Goal: Task Accomplishment & Management: Complete application form

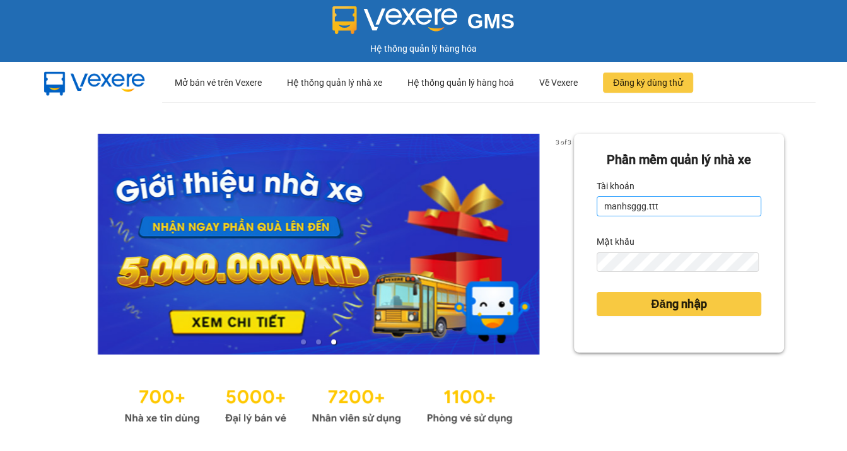
click at [687, 208] on input "manhsggg.ttt" at bounding box center [678, 206] width 165 height 20
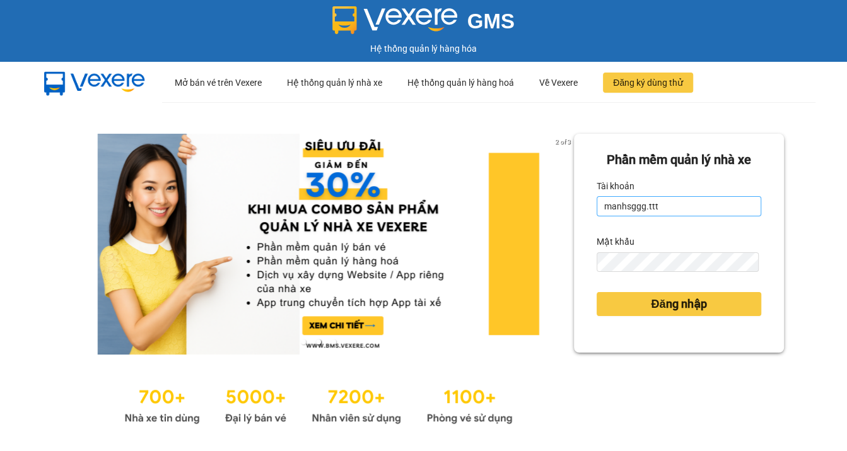
click at [670, 212] on input "manhsggg.ttt" at bounding box center [678, 206] width 165 height 20
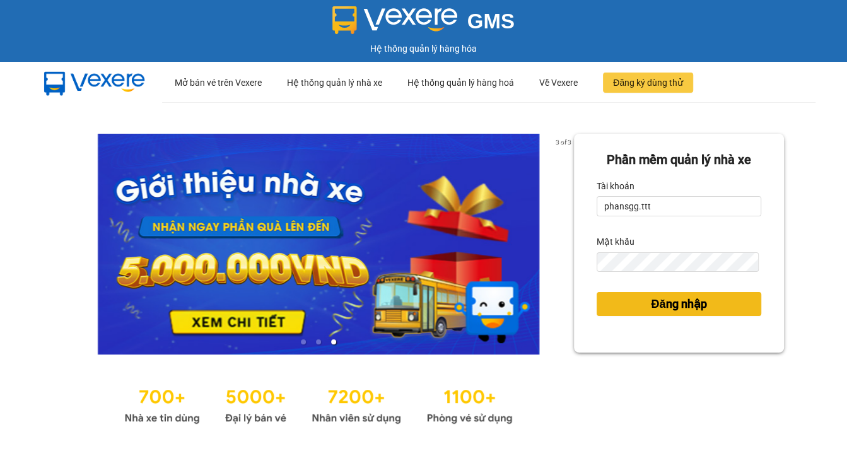
type input "P"
click at [668, 299] on span "Đăng nhập" at bounding box center [678, 304] width 55 height 18
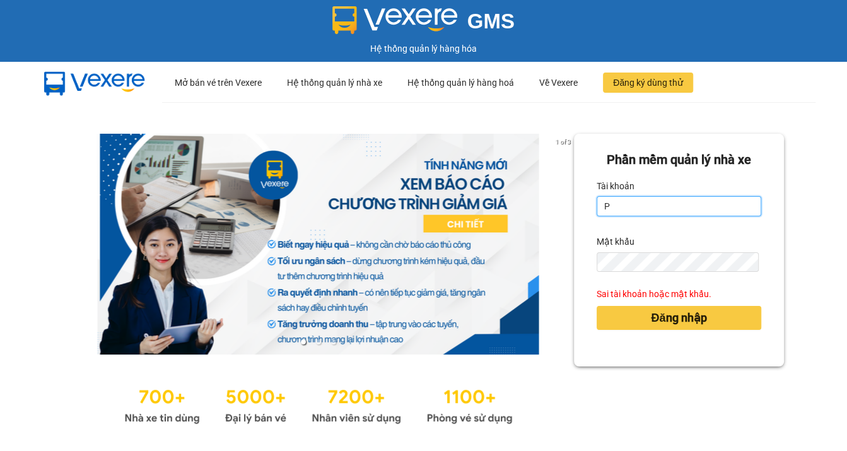
type input "phansgg.ttt"
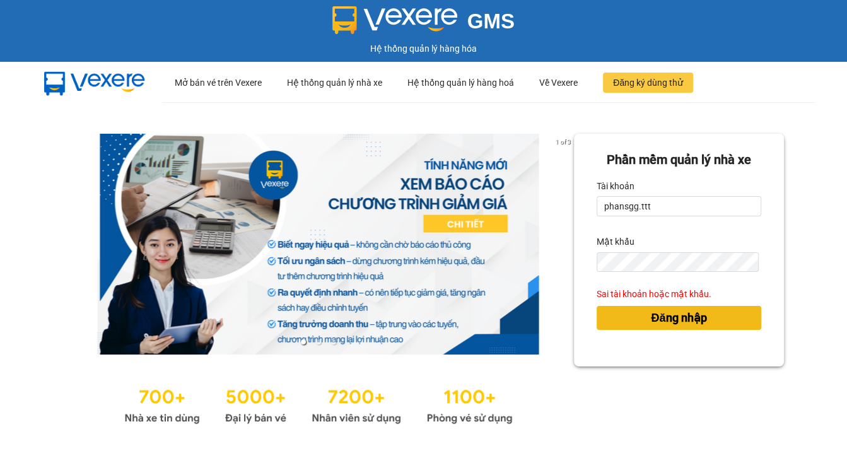
click at [651, 313] on span "Đăng nhập" at bounding box center [678, 318] width 55 height 18
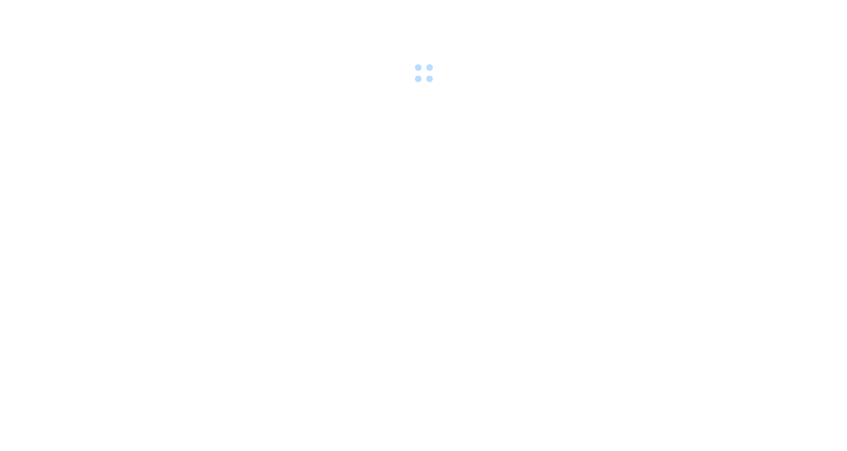
click at [648, 320] on body at bounding box center [423, 225] width 847 height 451
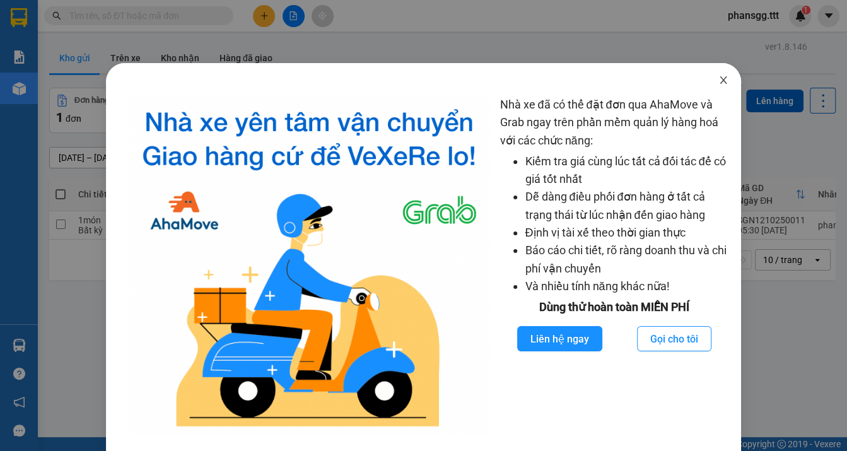
click at [719, 79] on icon "close" at bounding box center [722, 80] width 7 height 8
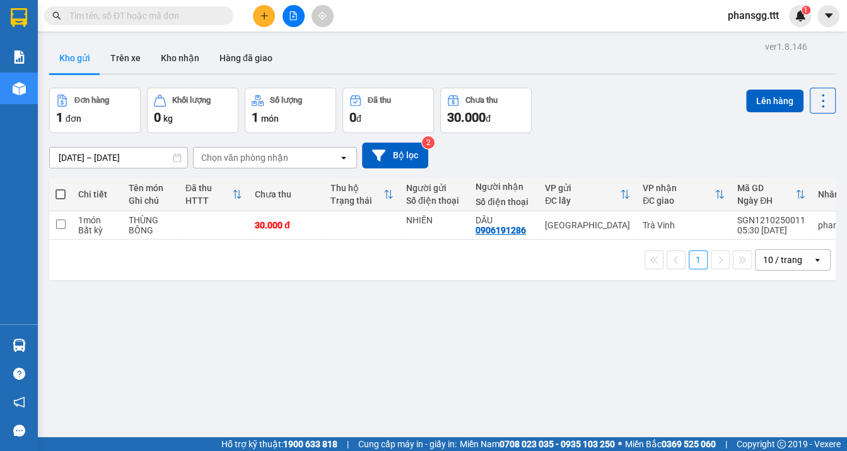
click at [204, 18] on input "text" at bounding box center [143, 16] width 149 height 14
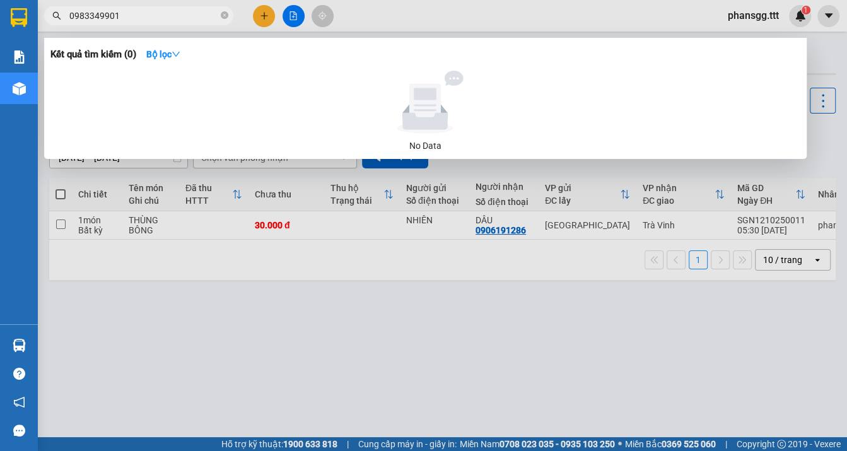
click at [77, 14] on input "0983349901" at bounding box center [143, 16] width 149 height 14
click at [82, 14] on input "0983349901" at bounding box center [143, 16] width 149 height 14
click at [98, 14] on input "09883349901" at bounding box center [143, 16] width 149 height 14
click at [105, 12] on input "09883449901" at bounding box center [143, 16] width 149 height 14
click at [107, 10] on input "09883449901" at bounding box center [143, 16] width 149 height 14
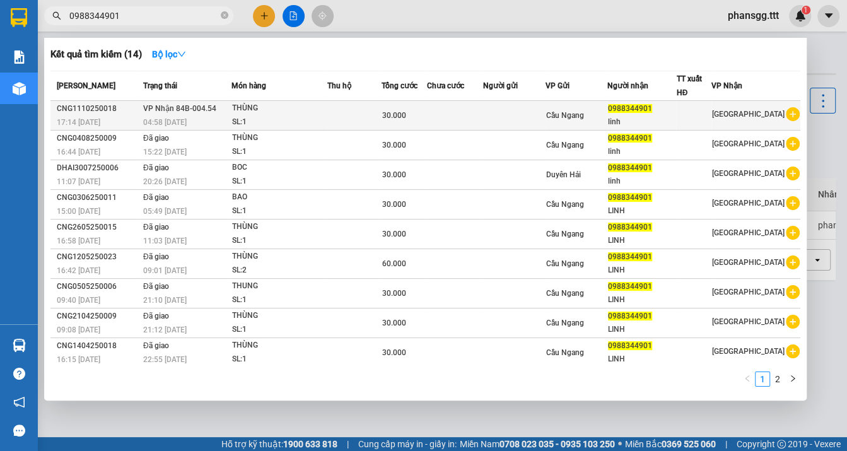
type input "0988344901"
click at [218, 112] on td "[PERSON_NAME] 84B-004.54 04:58 [DATE]" at bounding box center [185, 116] width 91 height 30
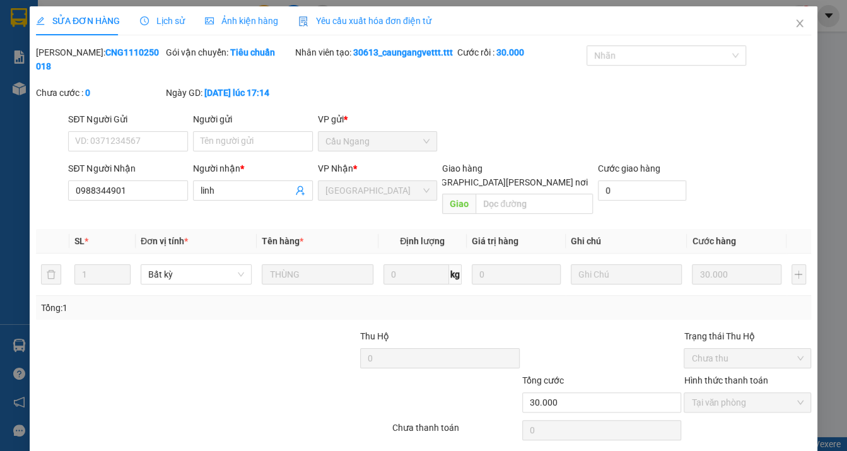
type input "0988344901"
type input "linh"
type input "30.000"
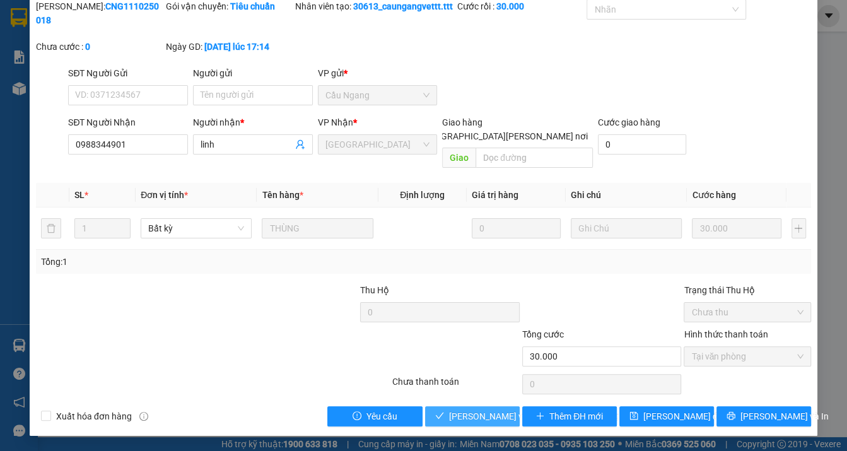
click at [494, 414] on span "[PERSON_NAME] và [PERSON_NAME] hàng" at bounding box center [534, 416] width 170 height 14
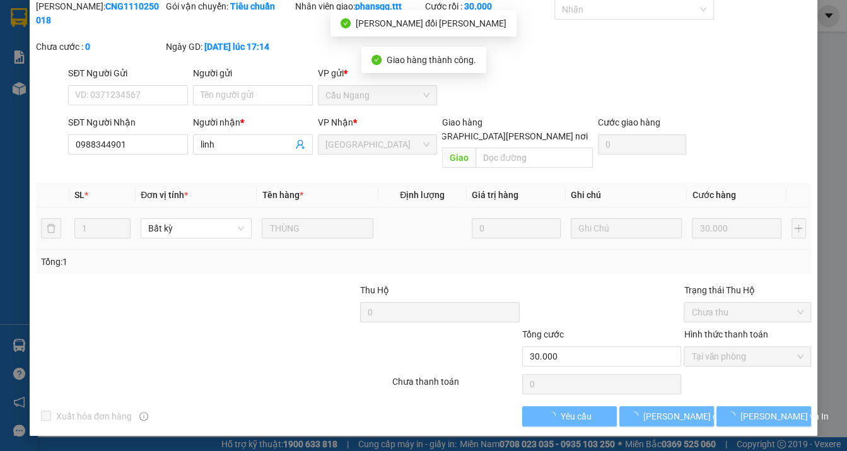
scroll to position [0, 0]
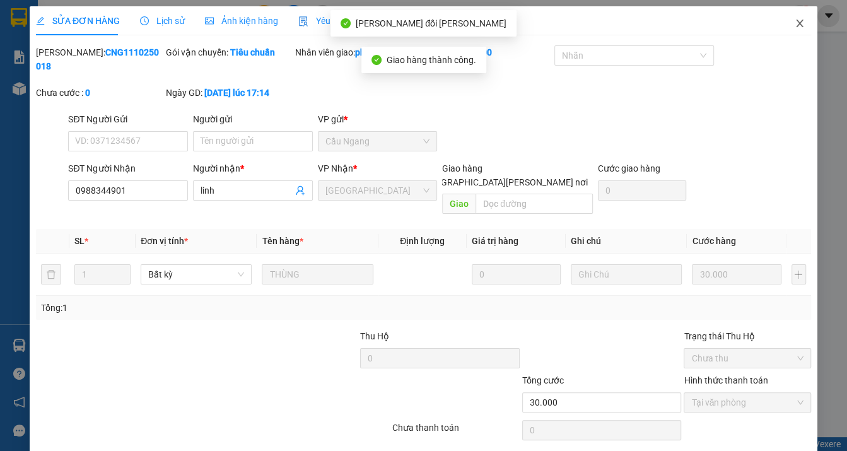
click at [794, 24] on icon "close" at bounding box center [799, 23] width 10 height 10
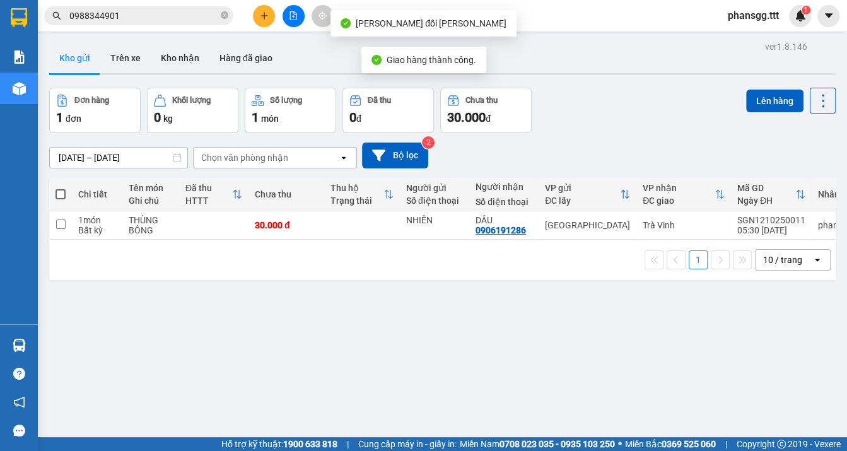
click at [166, 9] on input "0988344901" at bounding box center [143, 16] width 149 height 14
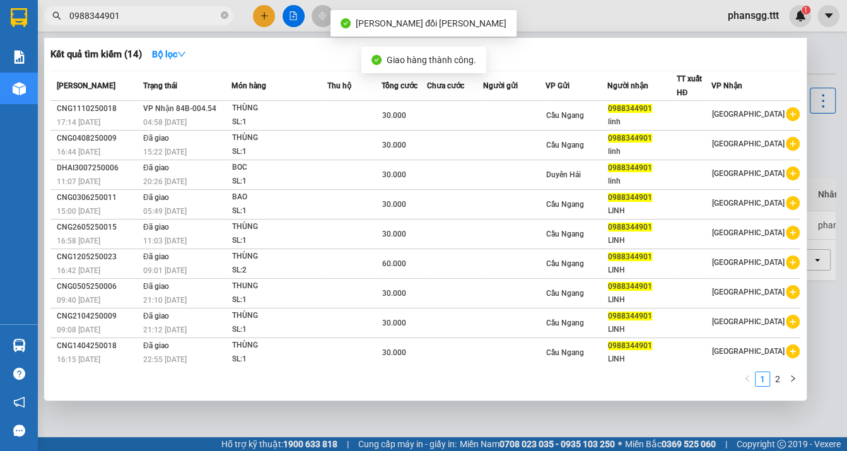
click at [166, 9] on input "0988344901" at bounding box center [143, 16] width 149 height 14
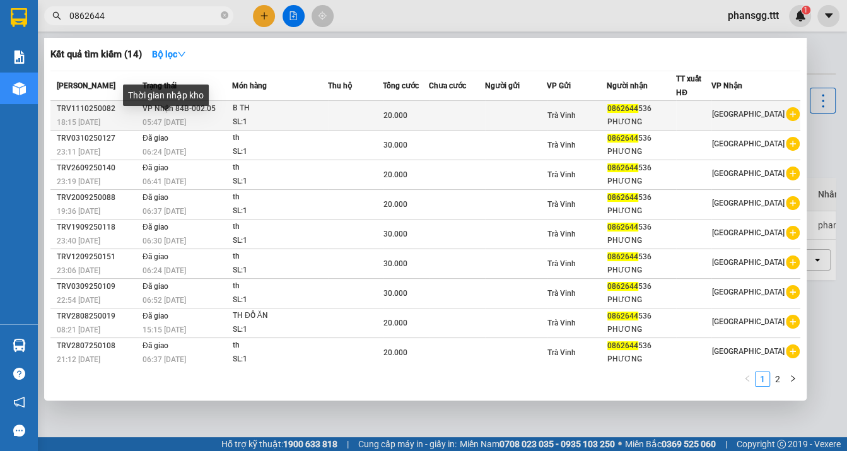
type input "0862644"
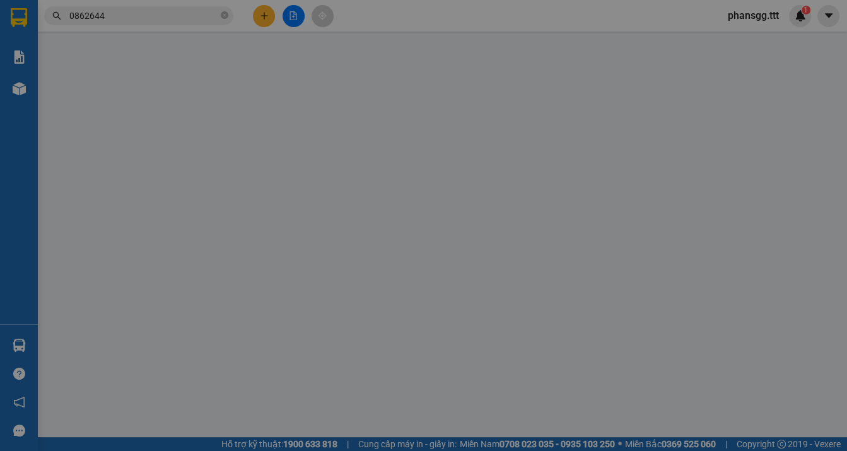
type input "0862644536"
type input "PHƯƠNG"
type input "20.000"
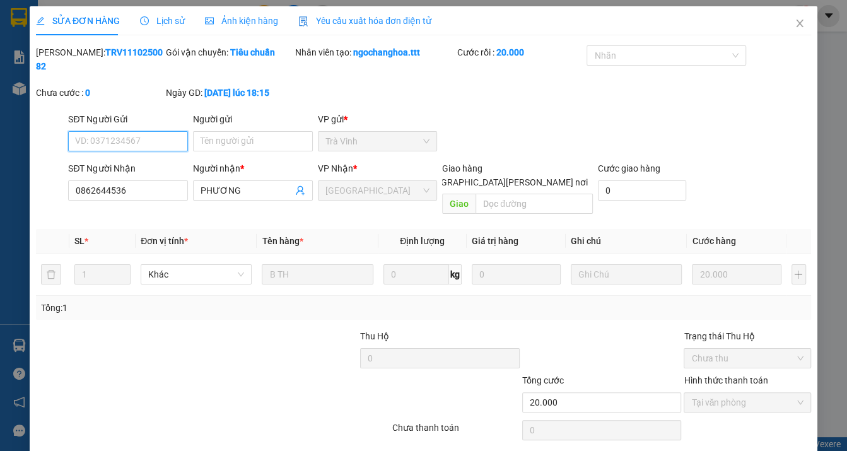
scroll to position [32, 0]
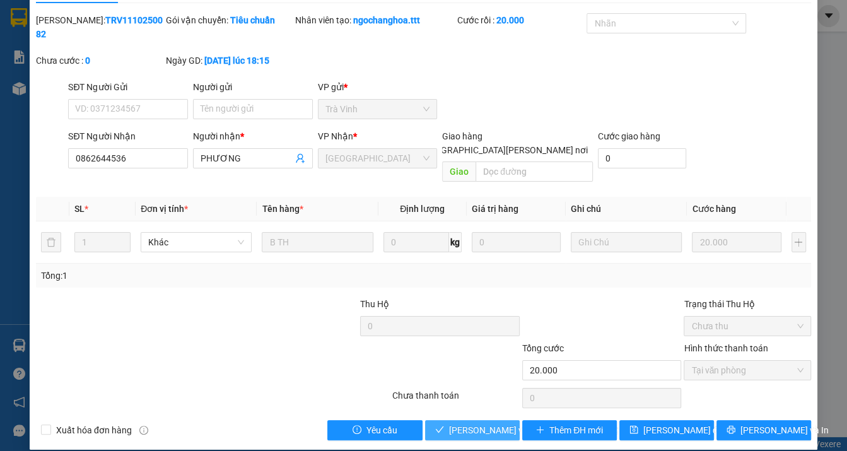
click at [469, 423] on span "[PERSON_NAME] và [PERSON_NAME] hàng" at bounding box center [534, 430] width 170 height 14
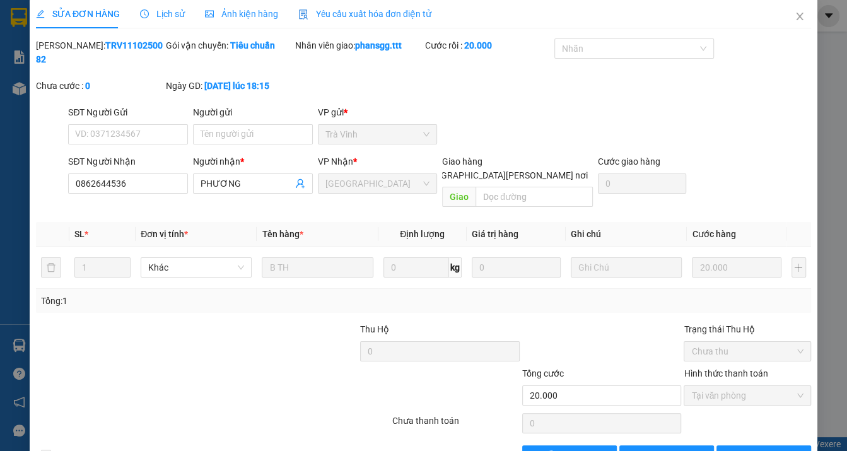
scroll to position [0, 0]
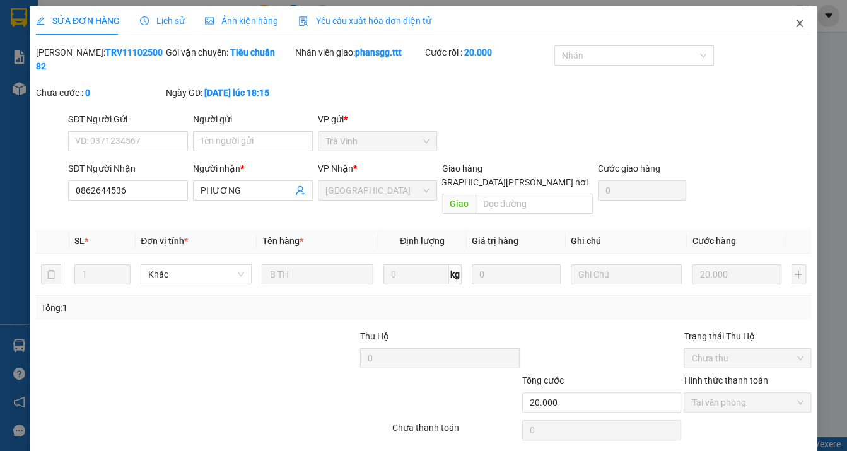
click at [796, 25] on icon "close" at bounding box center [799, 24] width 7 height 8
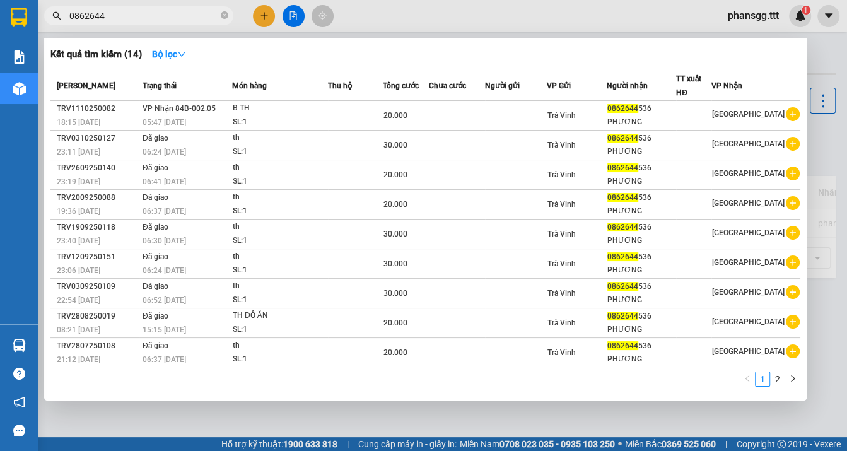
click at [118, 21] on input "0862644" at bounding box center [143, 16] width 149 height 14
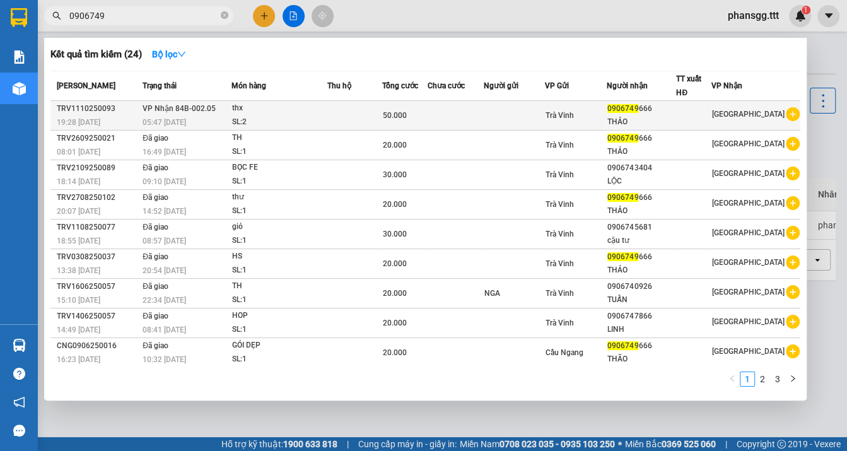
type input "0906749"
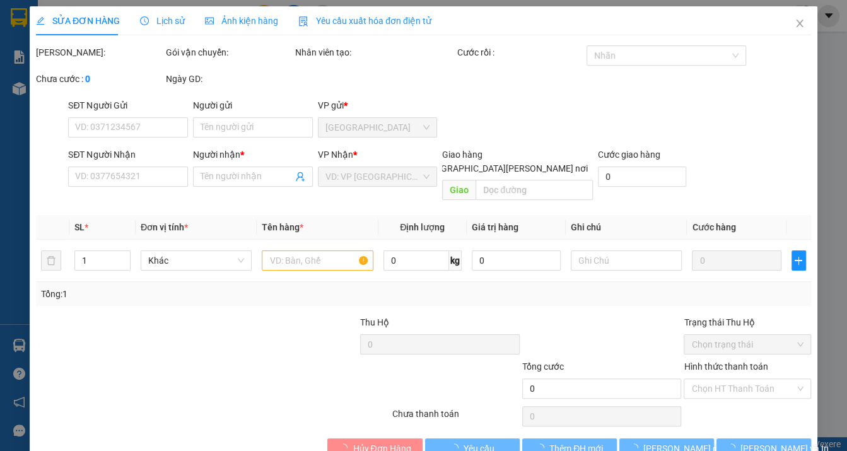
type input "0906749666"
type input "THẢO"
type input "50.000"
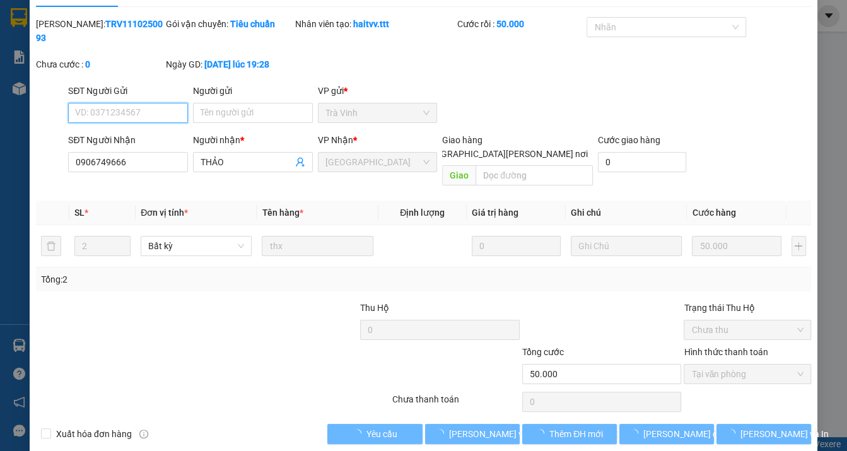
scroll to position [32, 0]
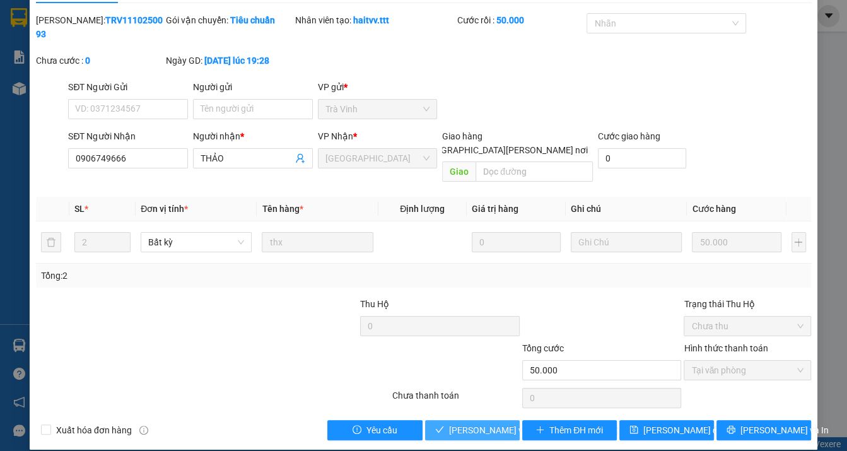
click at [468, 423] on span "[PERSON_NAME] và [PERSON_NAME] hàng" at bounding box center [534, 430] width 170 height 14
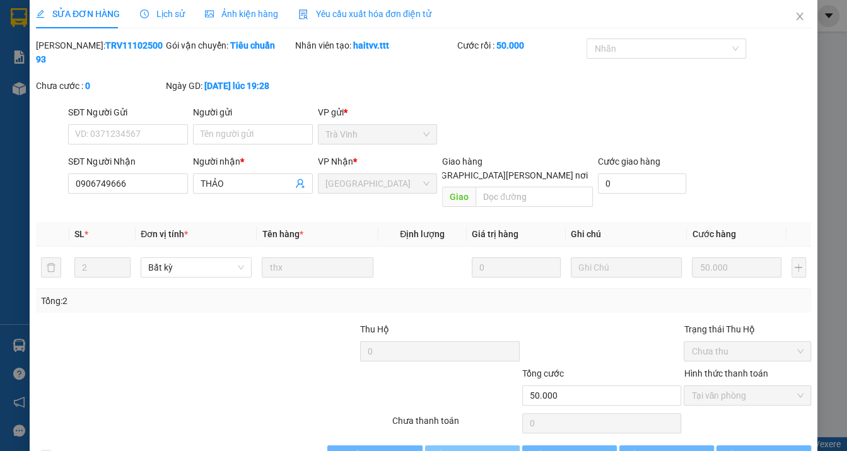
scroll to position [0, 0]
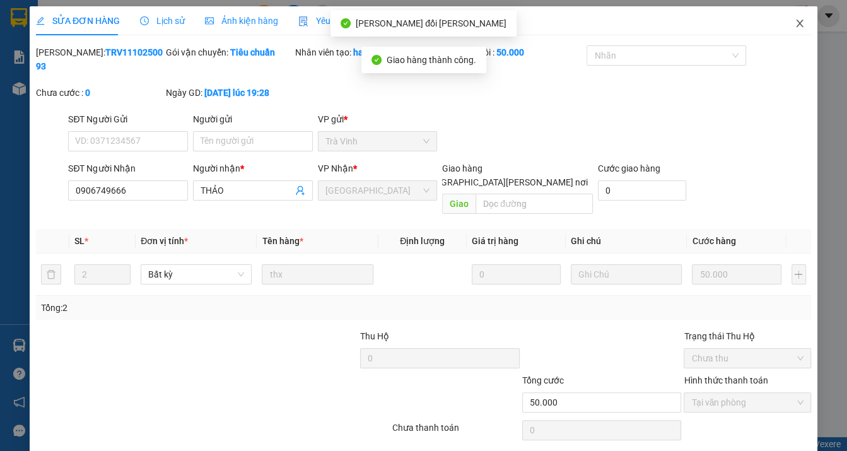
click at [794, 25] on icon "close" at bounding box center [799, 23] width 10 height 10
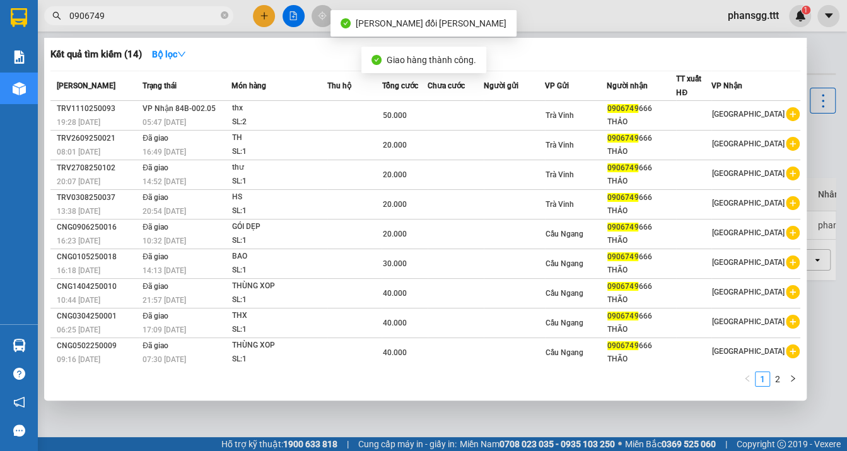
click at [149, 18] on input "0906749" at bounding box center [143, 16] width 149 height 14
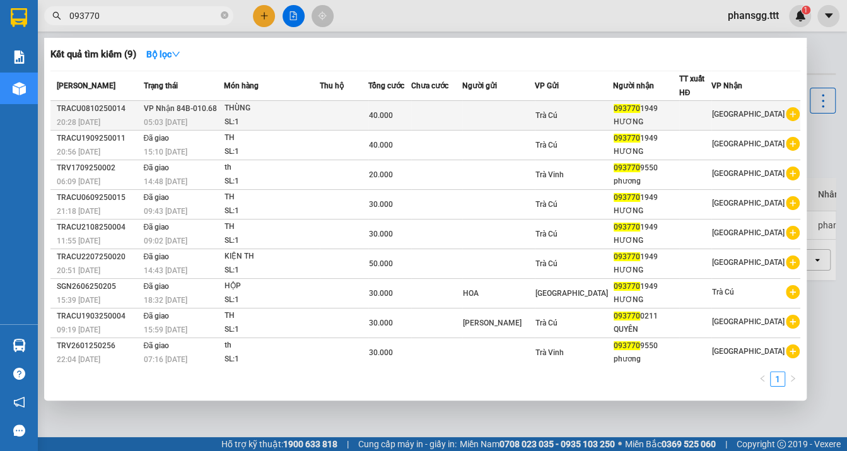
type input "093770"
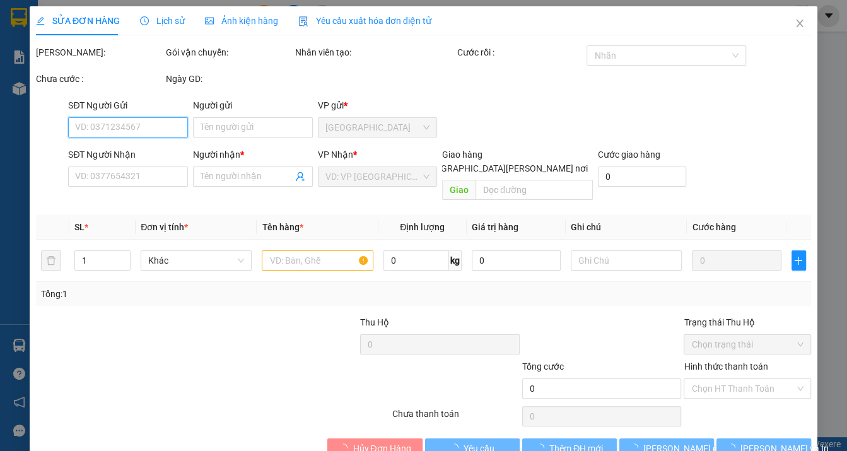
scroll to position [19, 0]
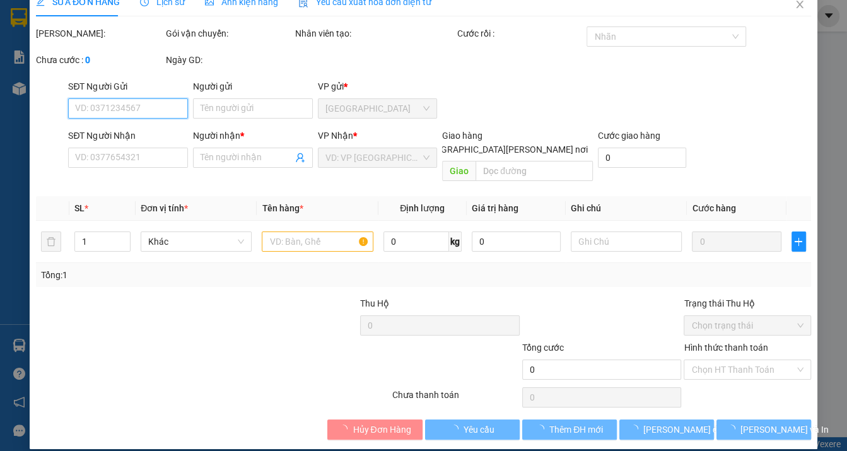
type input "0937701949"
type input "HƯƠNG"
type input "40.000"
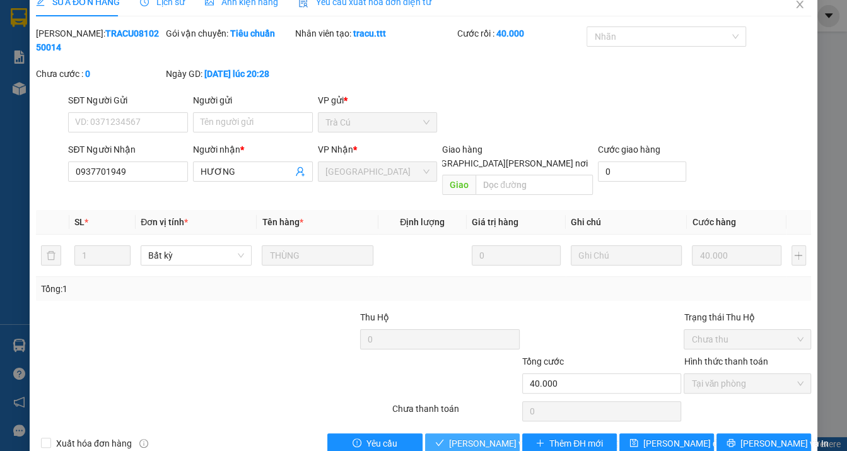
click at [439, 433] on button "[PERSON_NAME] và [PERSON_NAME] hàng" at bounding box center [472, 443] width 95 height 20
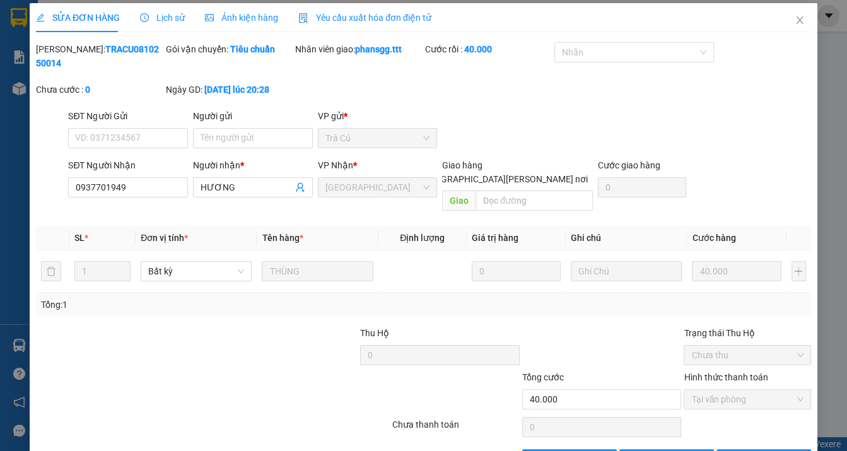
scroll to position [0, 0]
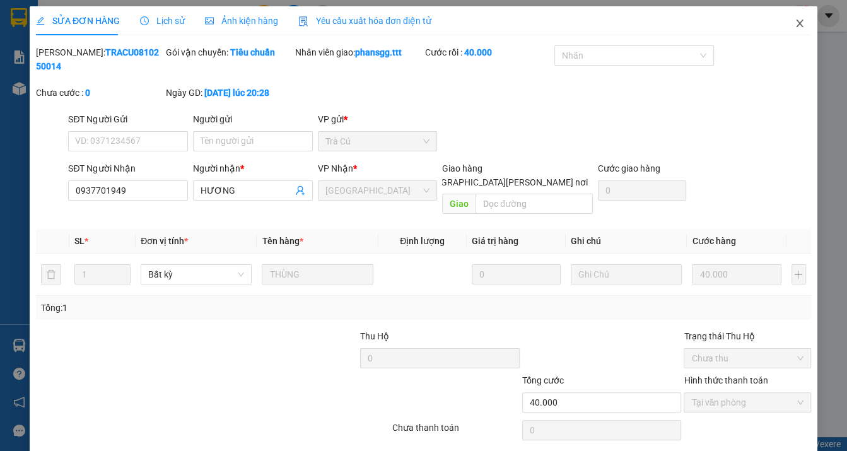
click at [794, 28] on icon "close" at bounding box center [799, 23] width 10 height 10
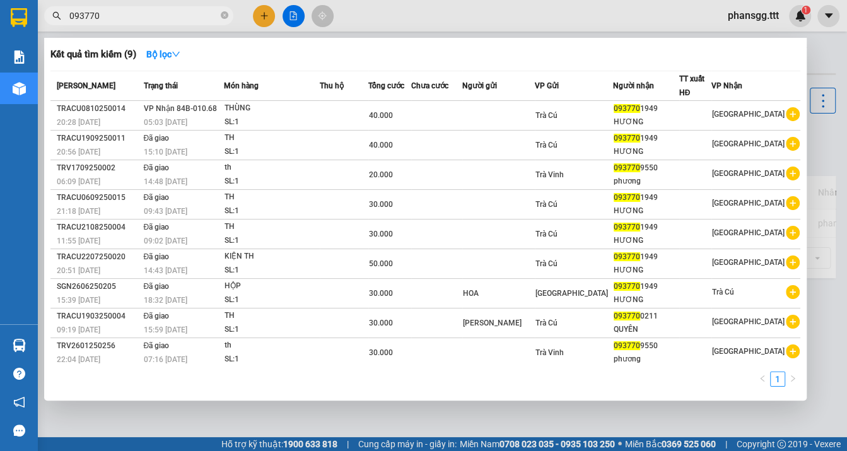
click at [184, 17] on input "093770" at bounding box center [143, 16] width 149 height 14
click at [226, 18] on icon "close-circle" at bounding box center [225, 15] width 8 height 8
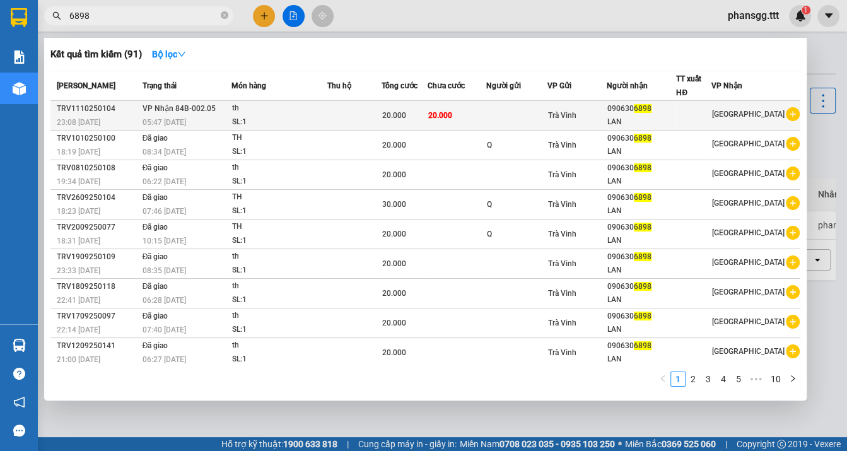
type input "6898"
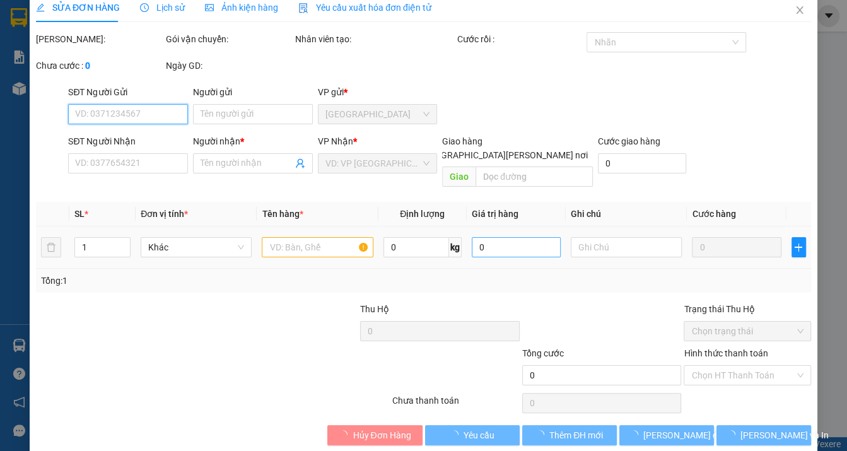
scroll to position [19, 0]
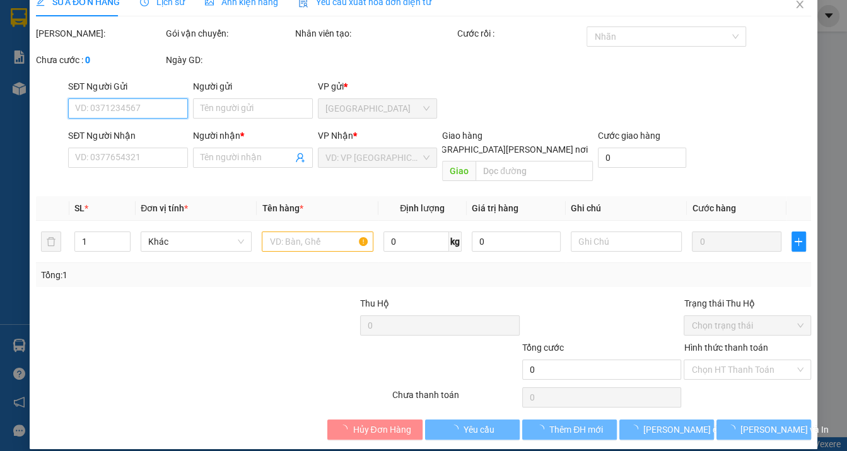
type input "0906306898"
type input "LAN"
type input "20.000"
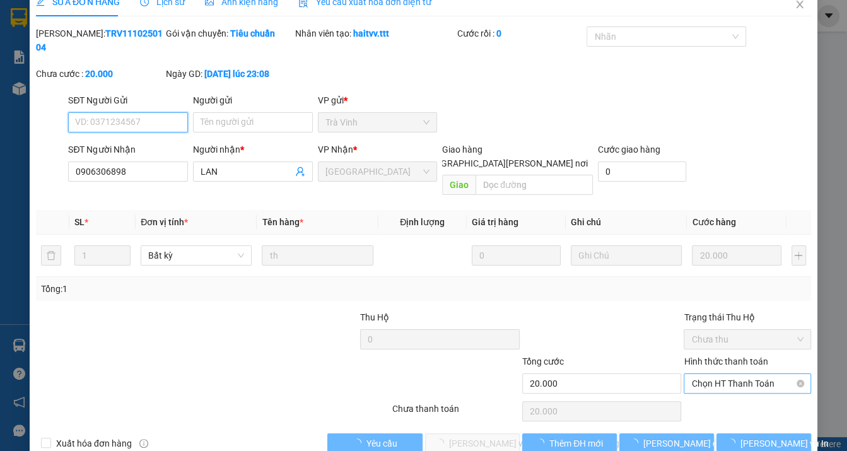
click at [717, 374] on span "Chọn HT Thanh Toán" at bounding box center [747, 383] width 112 height 19
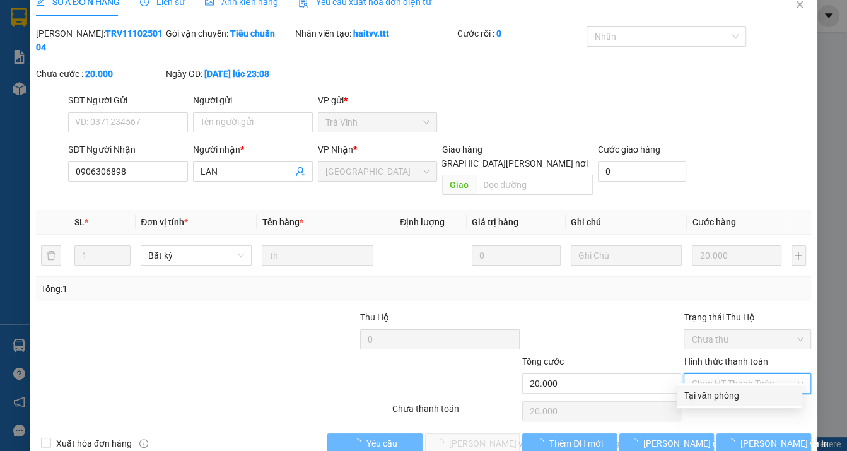
click at [699, 397] on div "Tại văn phòng" at bounding box center [739, 395] width 110 height 14
type input "0"
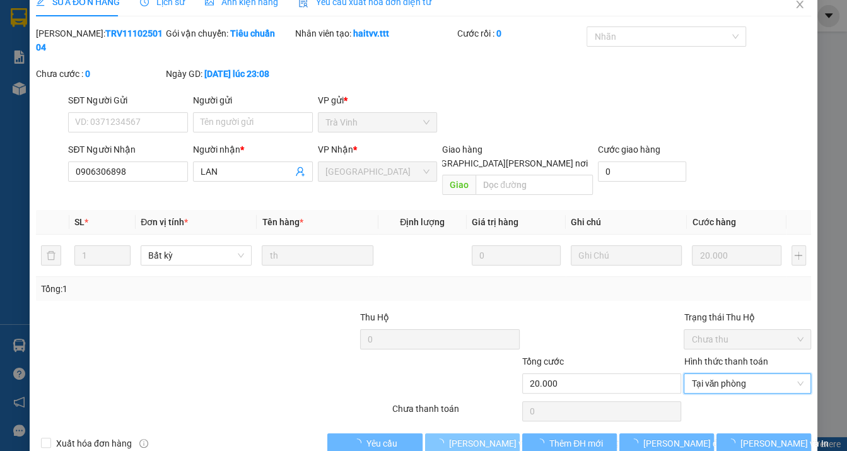
click at [494, 436] on span "[PERSON_NAME] và [PERSON_NAME] hàng" at bounding box center [534, 443] width 170 height 14
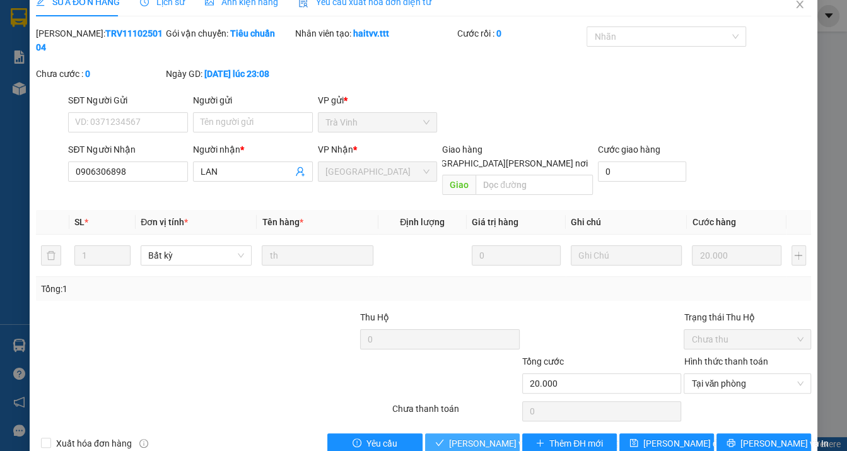
click at [470, 433] on button "[PERSON_NAME] và [PERSON_NAME] hàng" at bounding box center [472, 443] width 95 height 20
